Goal: Participate in discussion

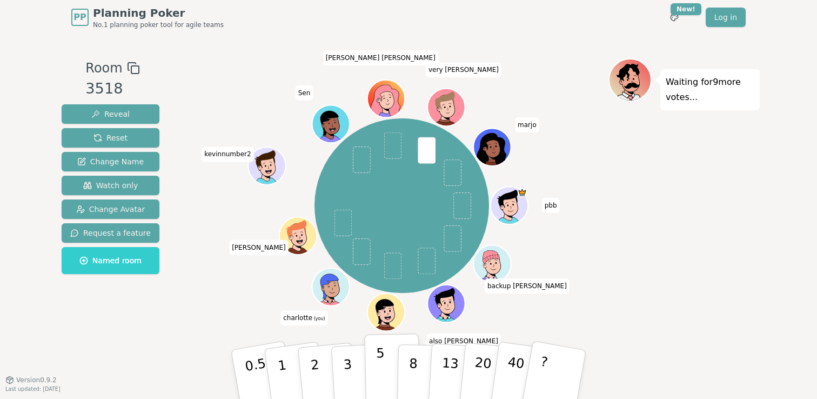
click at [379, 370] on p "5" at bounding box center [380, 374] width 9 height 58
click at [344, 360] on p "3" at bounding box center [349, 375] width 12 height 59
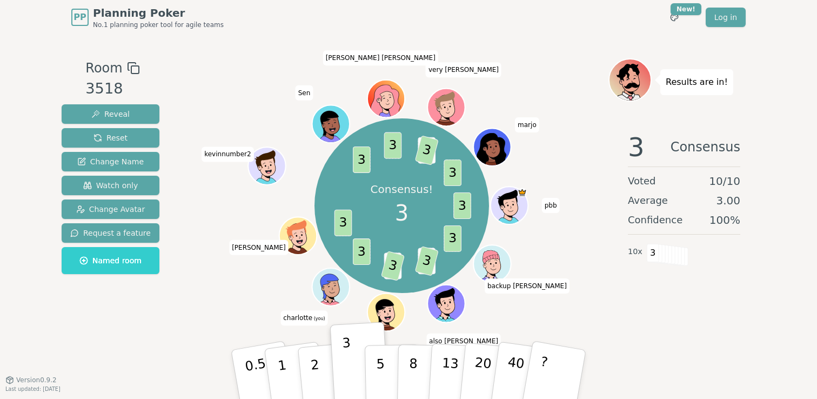
click at [158, 332] on div "Room 3518 Reveal Reset Change Name Watch only Change Avatar Request a feature N…" at bounding box center [110, 206] width 106 height 297
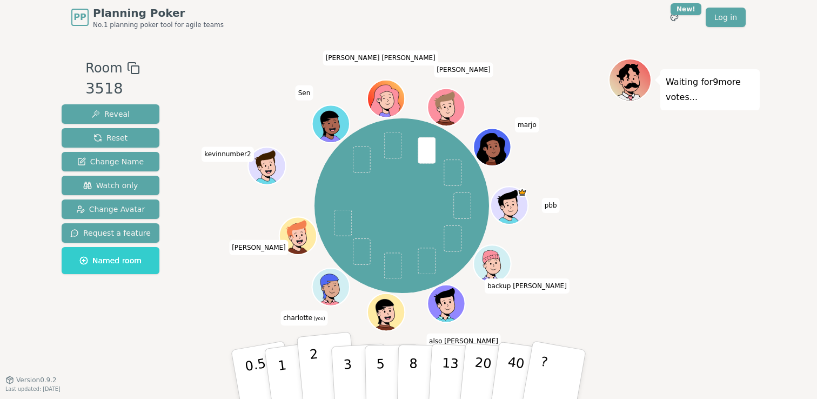
click at [321, 372] on button "2" at bounding box center [328, 375] width 62 height 86
click at [352, 368] on button "3" at bounding box center [360, 374] width 59 height 84
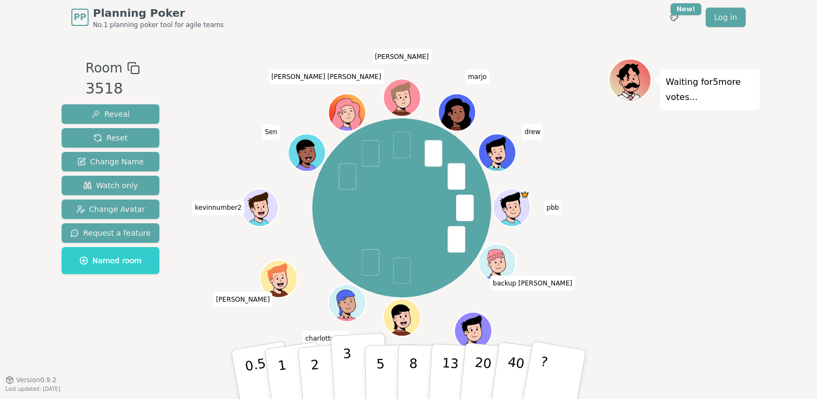
click at [348, 366] on p "3" at bounding box center [349, 375] width 12 height 59
click at [331, 367] on button "2" at bounding box center [328, 375] width 62 height 86
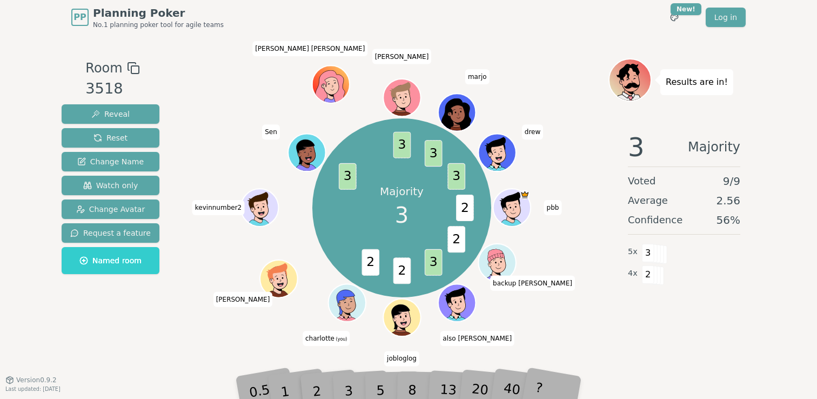
click at [566, 324] on div "Majority 3 2 2 3 2 2 3 3 3 3 pbb backup [PERSON_NAME] also [PERSON_NAME] [PERSO…" at bounding box center [401, 208] width 413 height 260
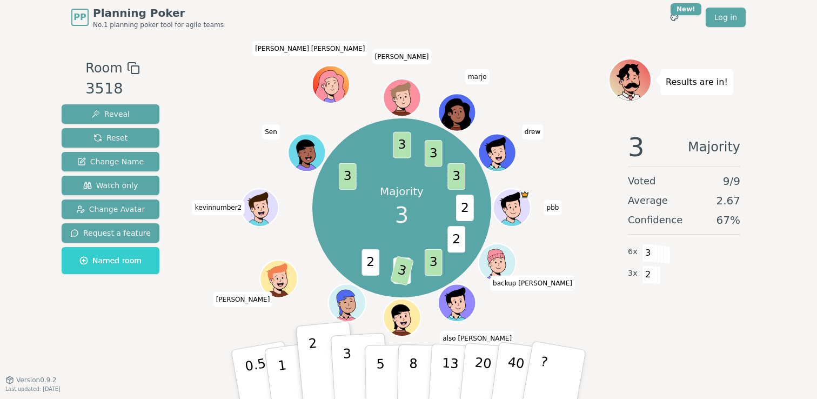
click at [353, 371] on button "3" at bounding box center [360, 374] width 59 height 84
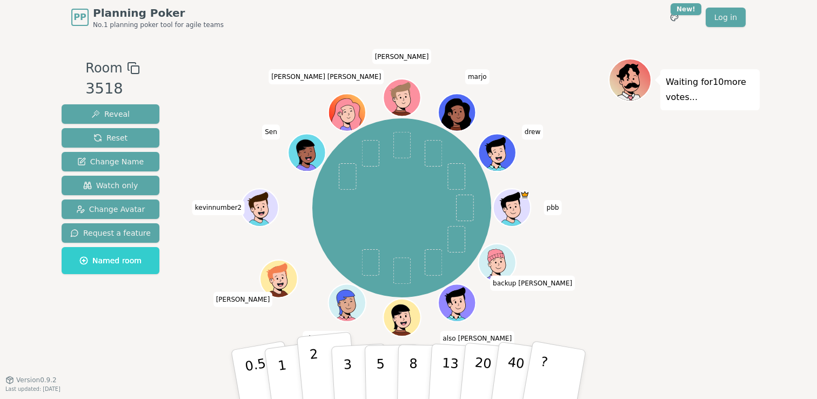
click at [318, 367] on p "2" at bounding box center [316, 375] width 14 height 59
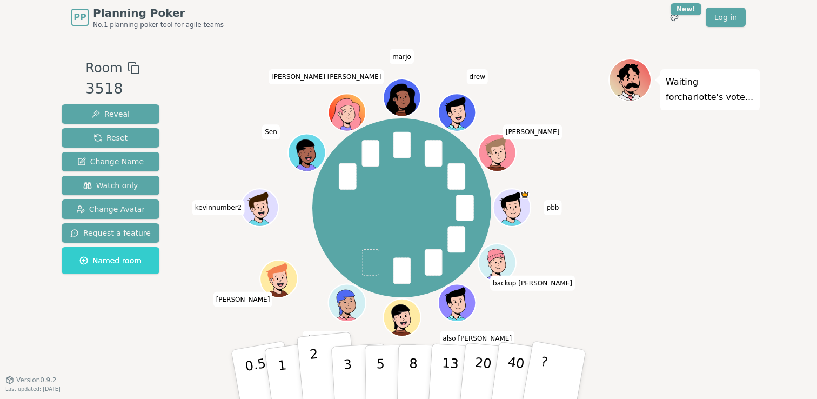
click at [314, 360] on p "2" at bounding box center [316, 375] width 14 height 59
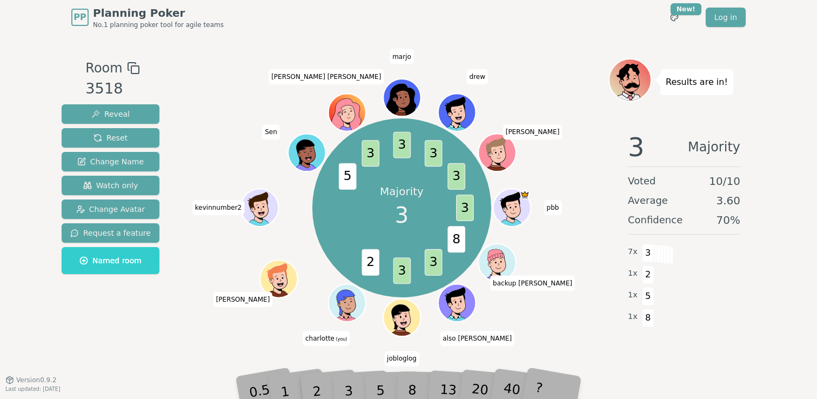
click at [350, 390] on div "3" at bounding box center [360, 373] width 35 height 39
click at [371, 357] on div "3" at bounding box center [360, 373] width 35 height 39
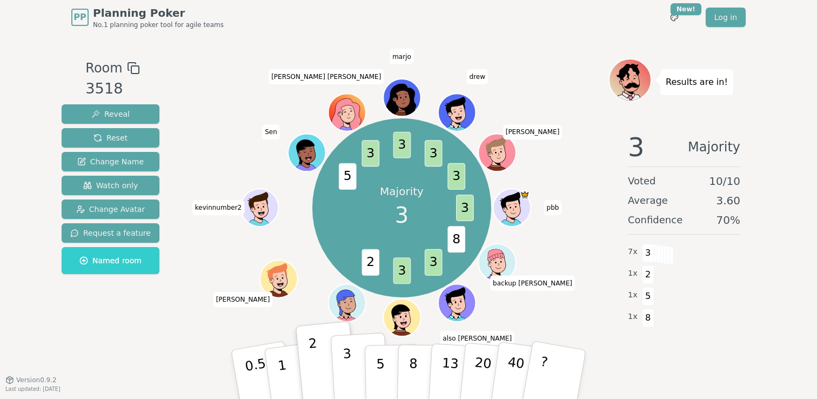
click at [348, 373] on p "3" at bounding box center [349, 375] width 12 height 59
